Goal: Information Seeking & Learning: Find specific fact

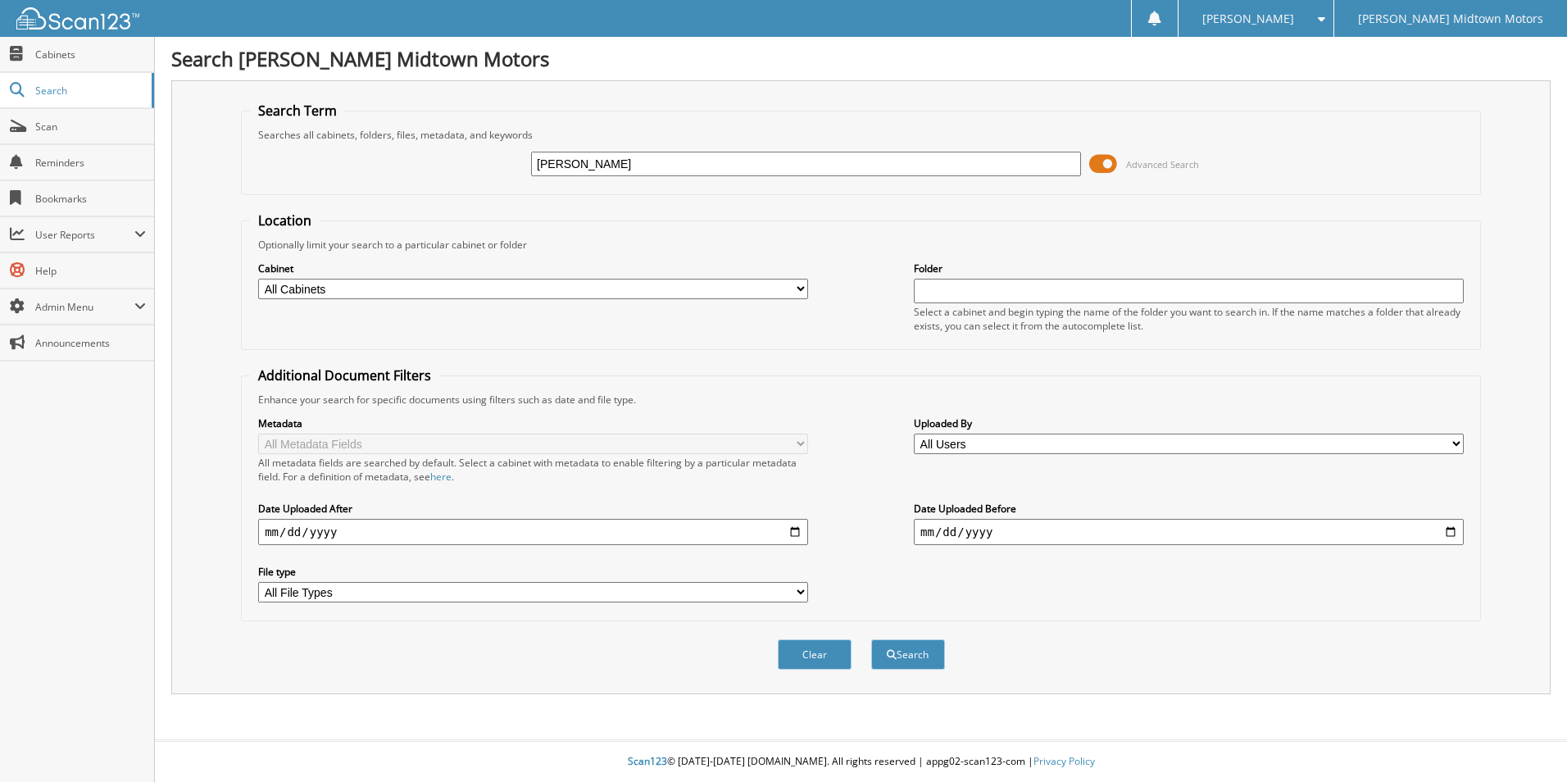
type input "[PERSON_NAME]"
click at [871, 639] on button "Search" at bounding box center [908, 654] width 74 height 30
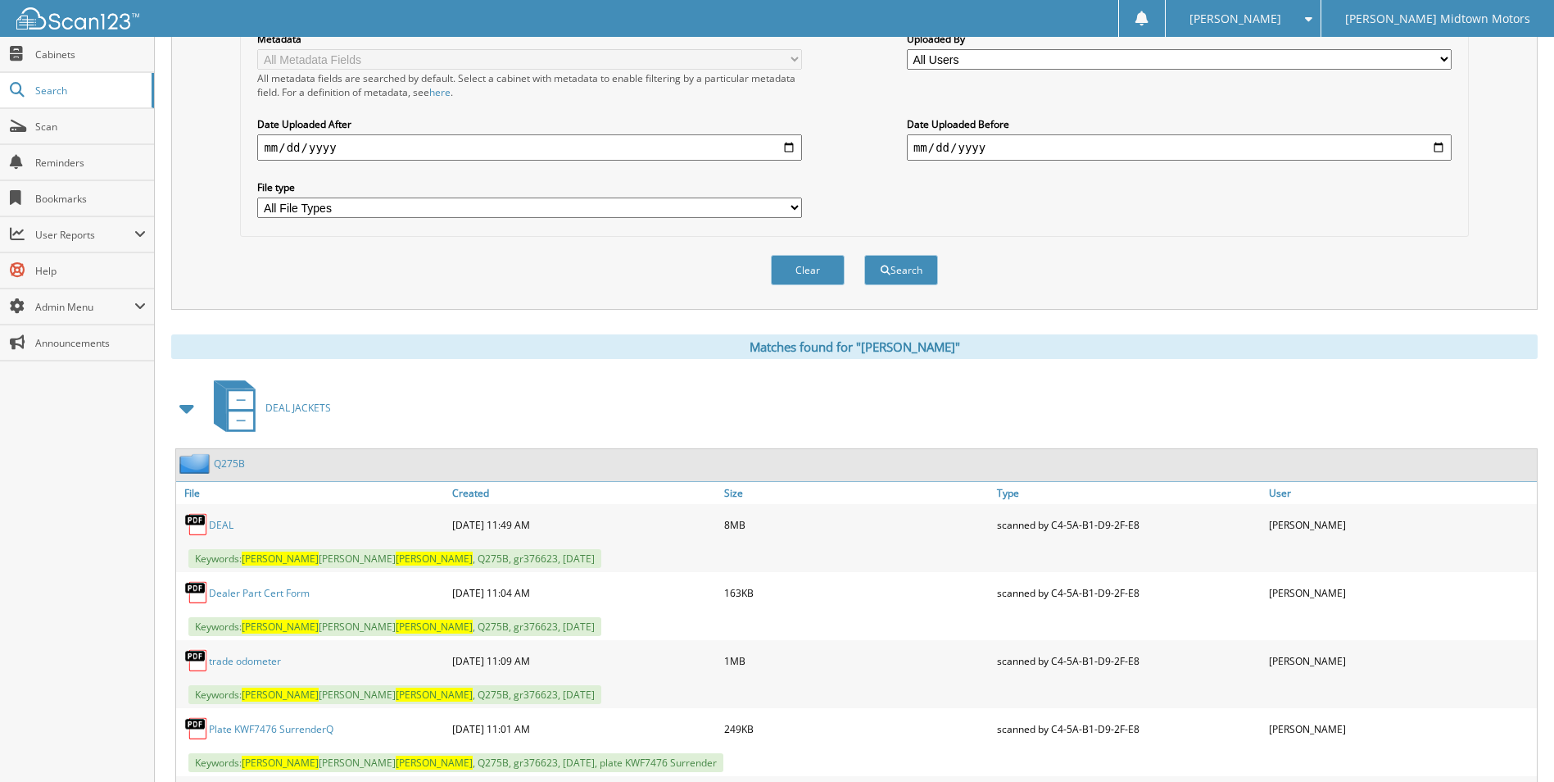
scroll to position [497, 0]
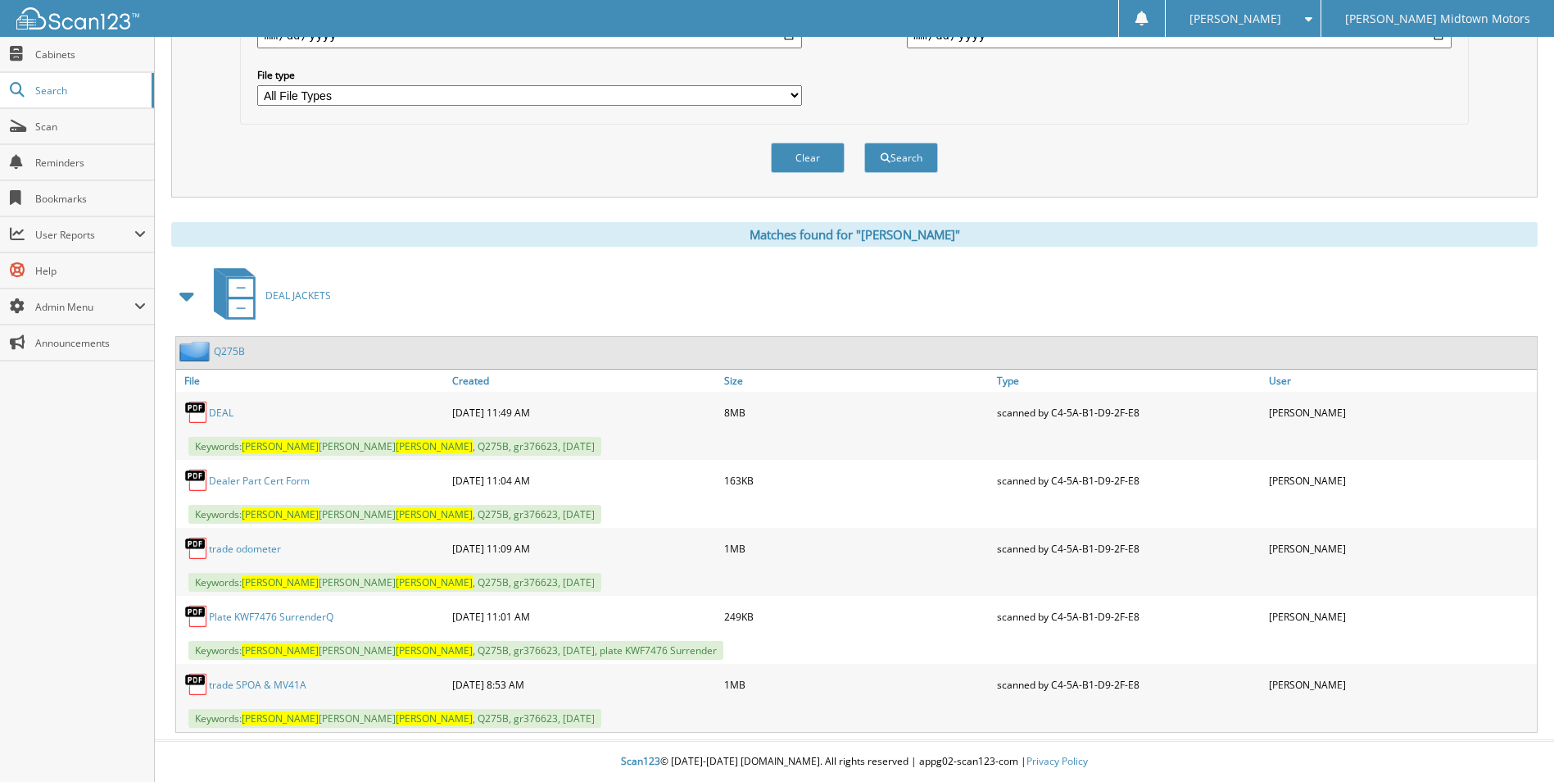
click at [215, 409] on link "DEAL" at bounding box center [221, 413] width 25 height 14
click at [1052, 291] on div "DEAL JACKETS" at bounding box center [854, 295] width 1367 height 65
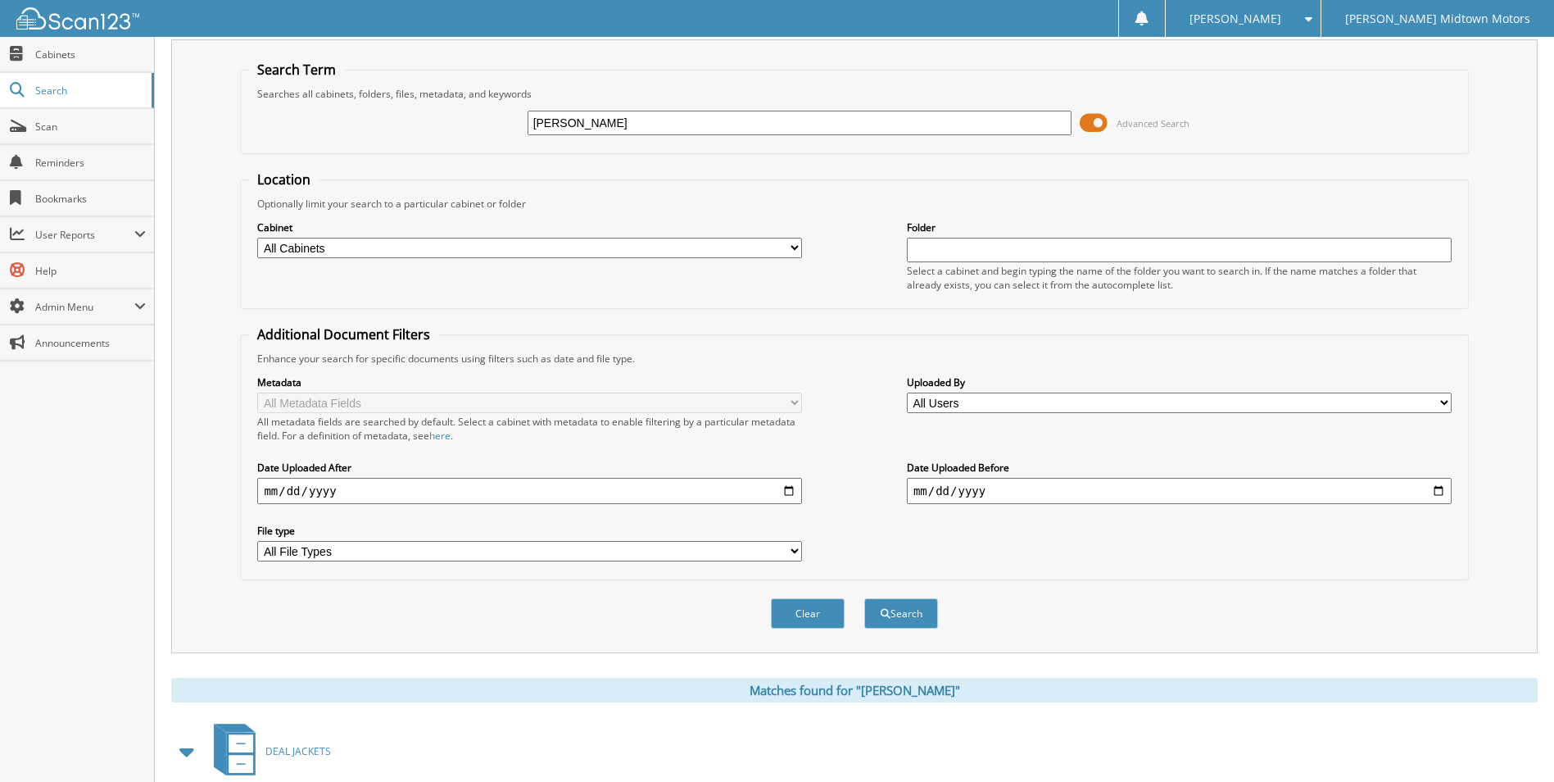
scroll to position [0, 0]
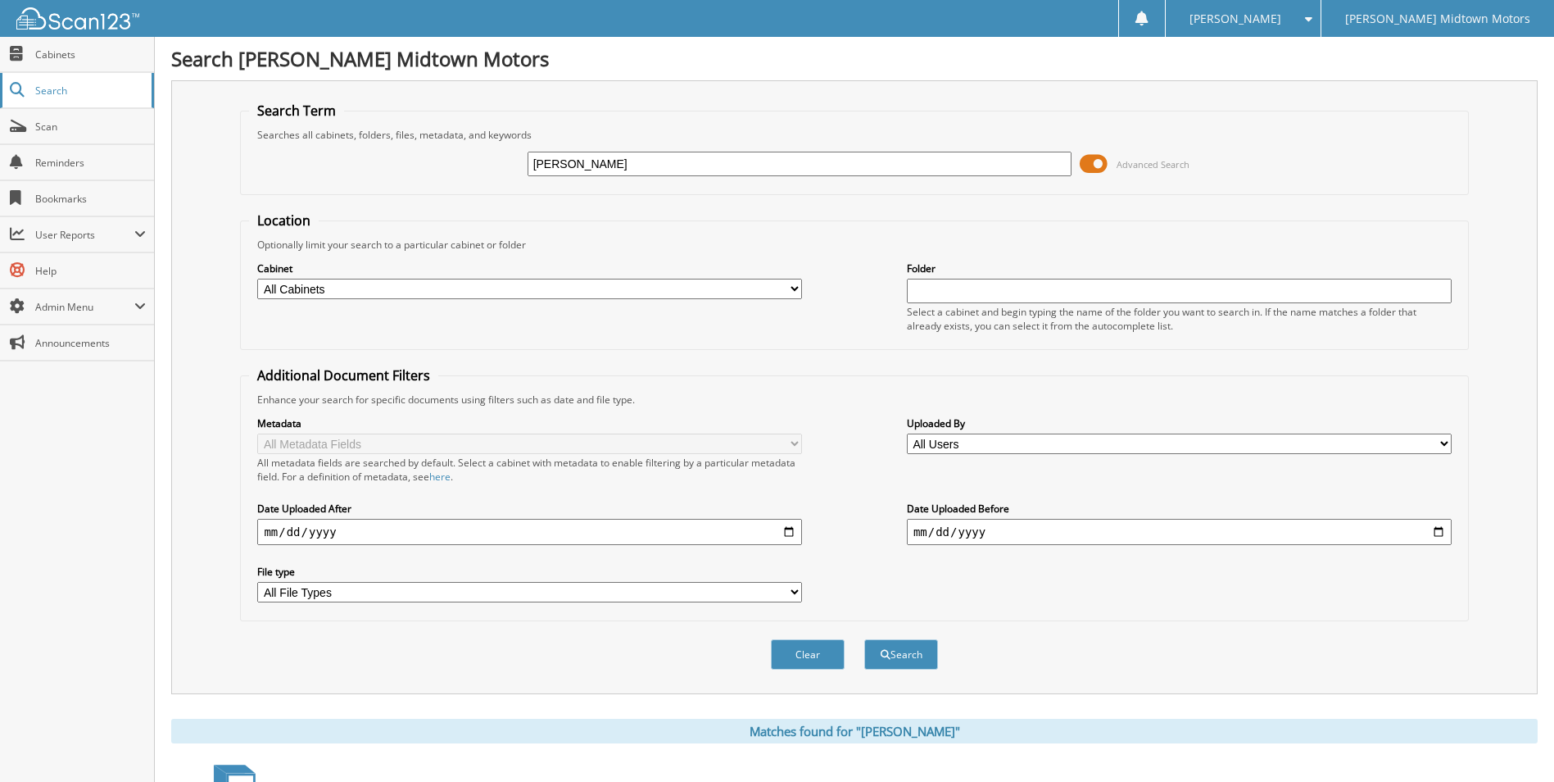
click at [48, 92] on span "Search" at bounding box center [89, 91] width 108 height 14
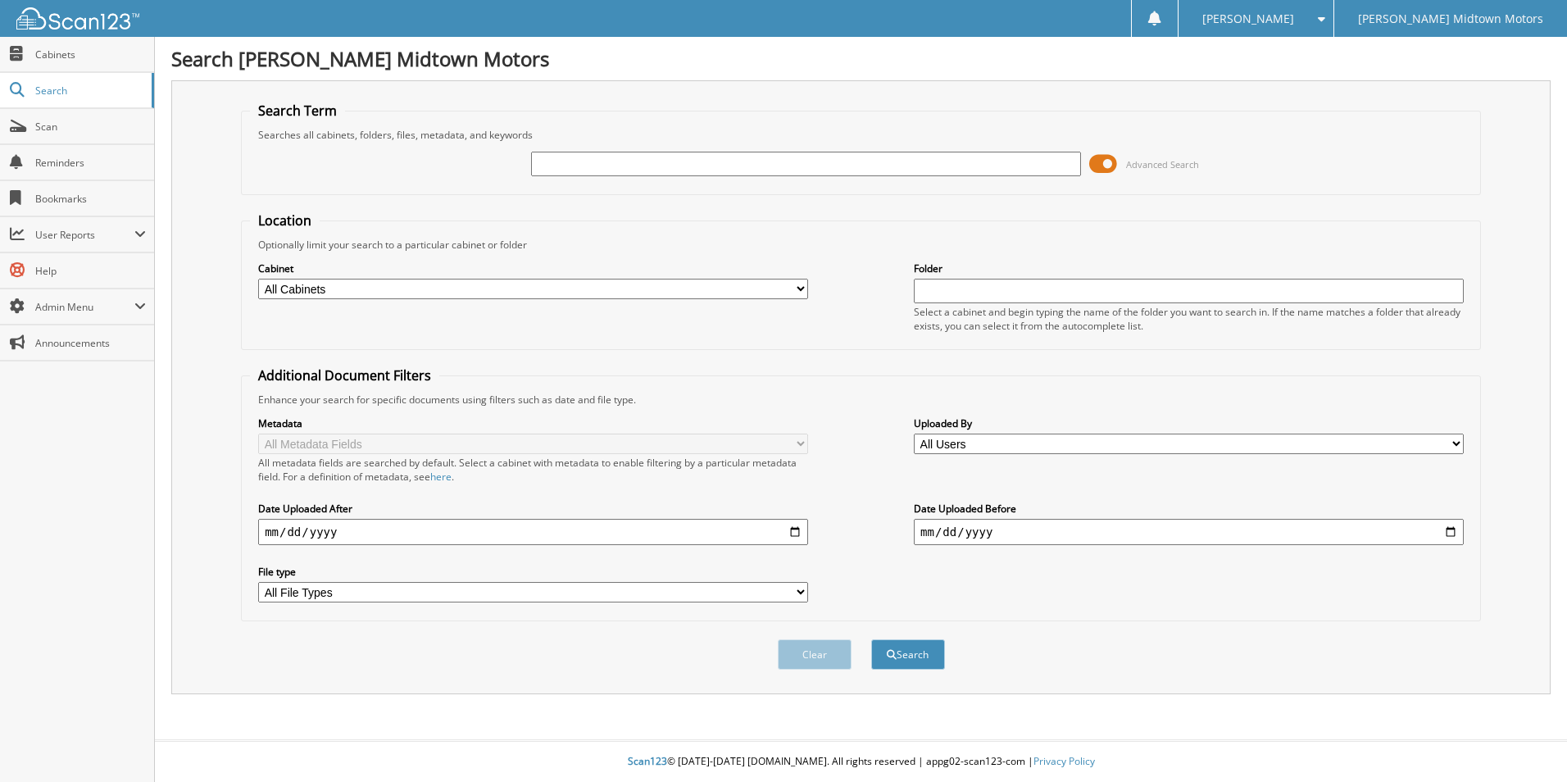
click at [850, 238] on div "Optionally limit your search to a particular cabinet or folder" at bounding box center [861, 245] width 1222 height 14
